Goal: Transaction & Acquisition: Obtain resource

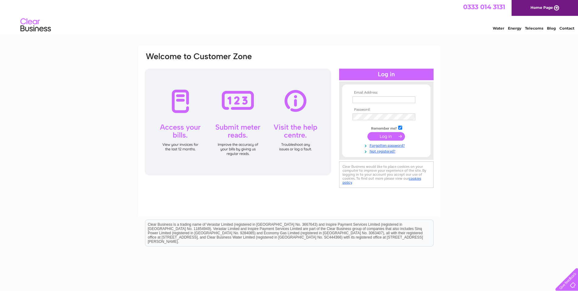
type input "ukaccounts@kngroup.com"
click at [401, 138] on input "submit" at bounding box center [385, 136] width 37 height 9
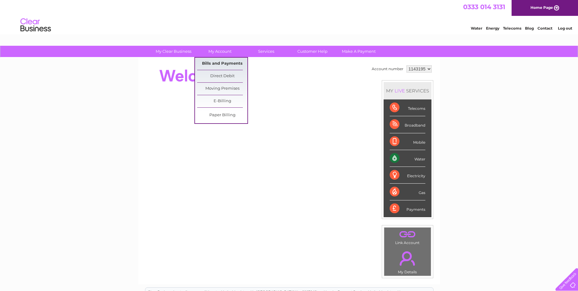
click at [224, 59] on link "Bills and Payments" at bounding box center [222, 64] width 50 height 12
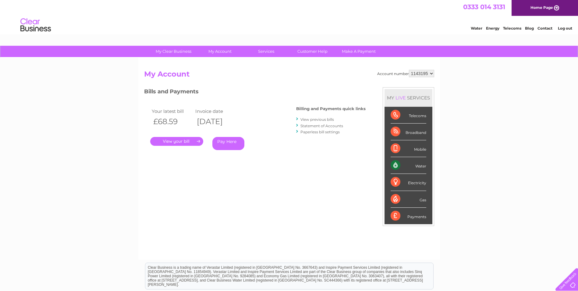
click at [182, 140] on link "." at bounding box center [176, 141] width 53 height 9
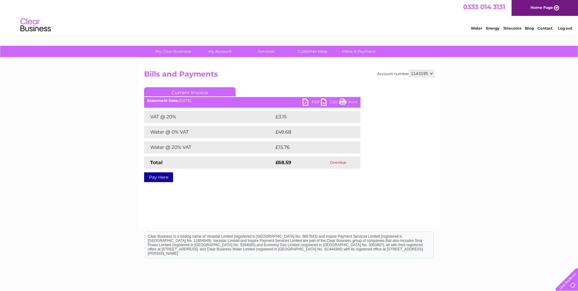
click at [314, 104] on link "PDF" at bounding box center [312, 102] width 18 height 9
